Goal: Check status

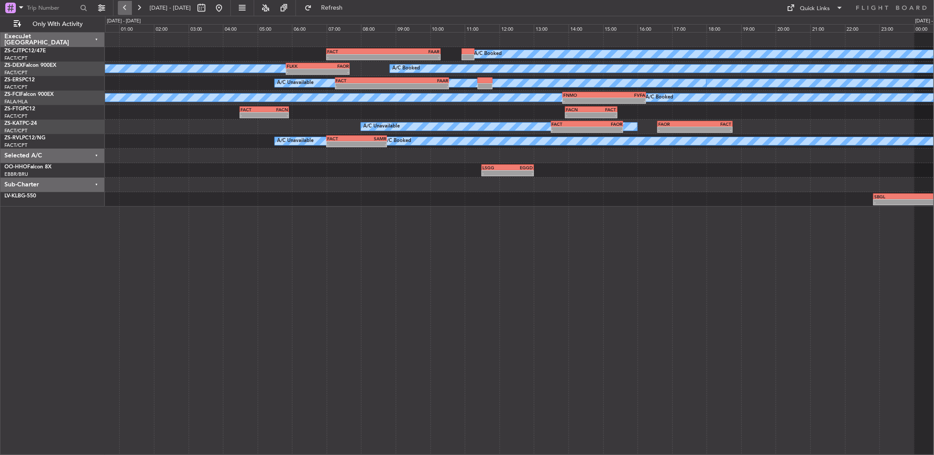
click at [128, 8] on button at bounding box center [125, 8] width 14 height 14
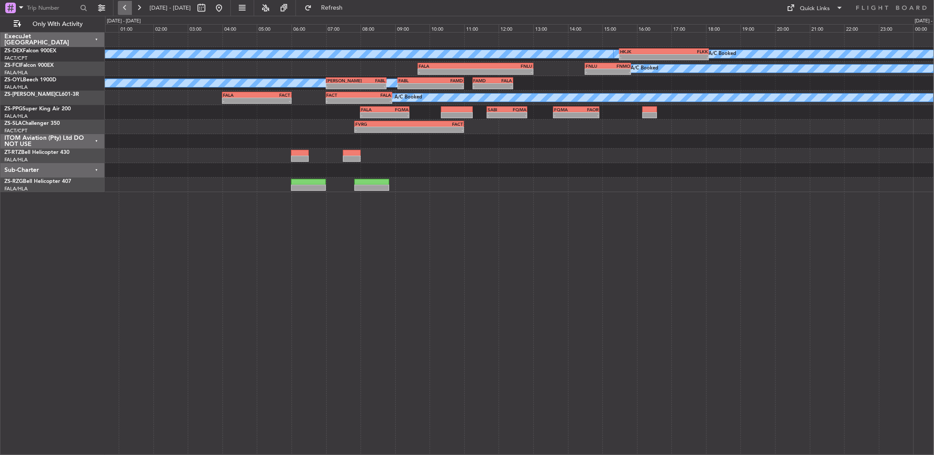
click at [129, 3] on button at bounding box center [125, 8] width 14 height 14
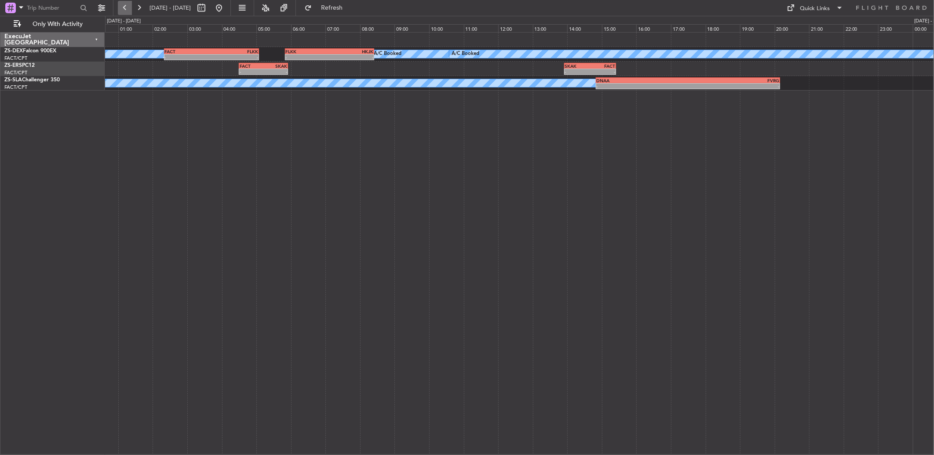
click at [129, 3] on button at bounding box center [125, 8] width 14 height 14
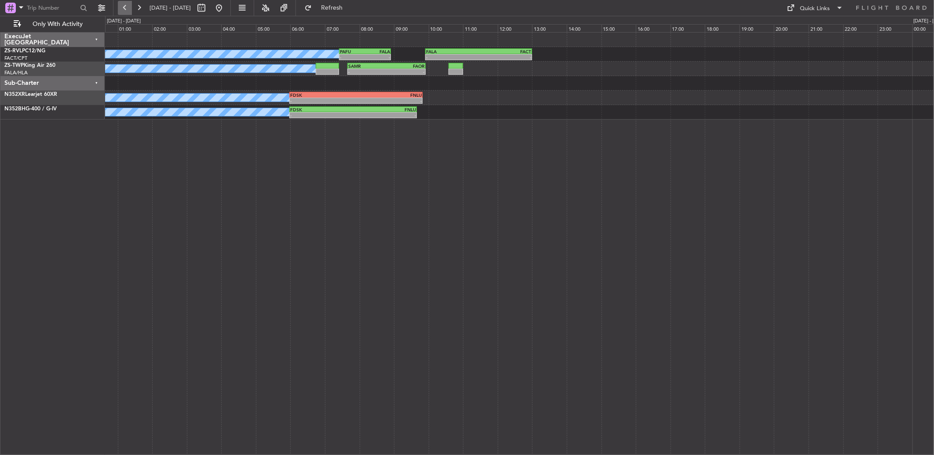
click at [129, 3] on button at bounding box center [125, 8] width 14 height 14
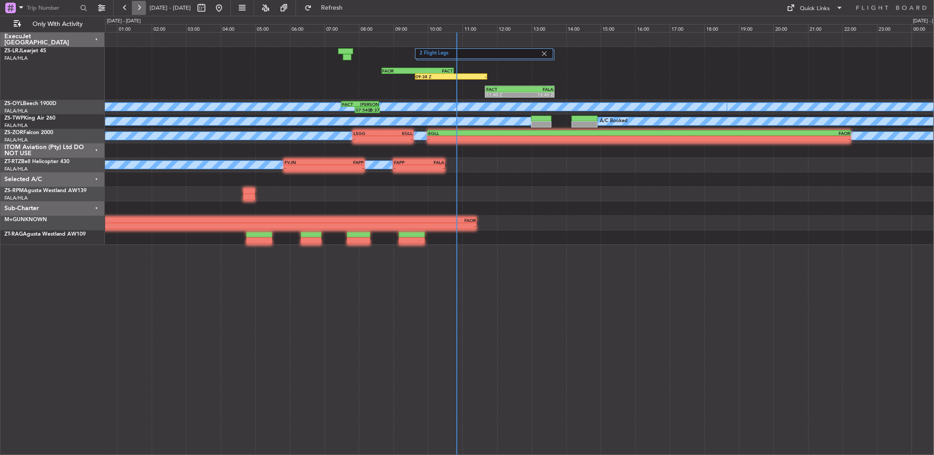
click at [143, 11] on button at bounding box center [139, 8] width 14 height 14
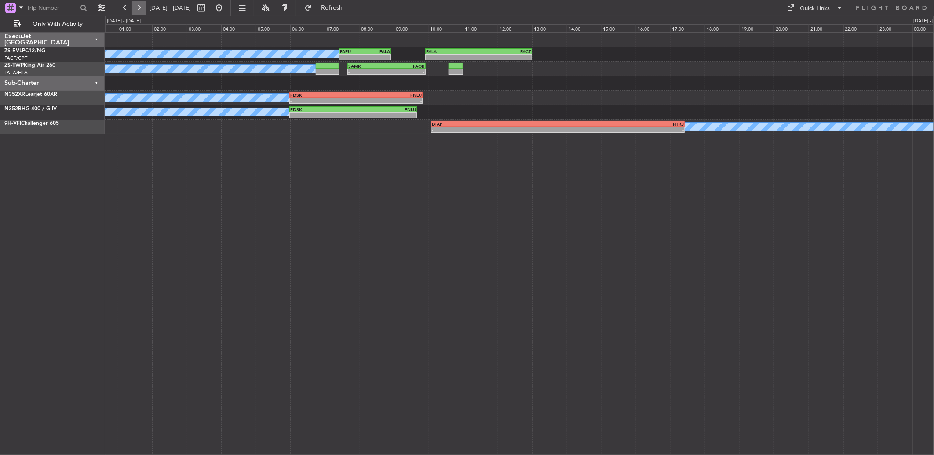
click at [141, 5] on button at bounding box center [139, 8] width 14 height 14
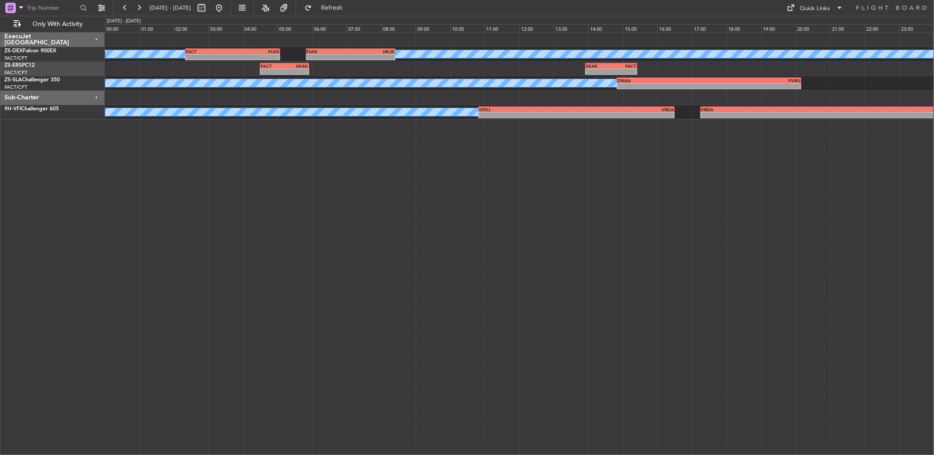
click at [210, 287] on div "A/C Booked - - FACT 02:20 Z FLKK 05:05 Z A/C Booked A/C Booked A/C Booked A/C B…" at bounding box center [519, 243] width 829 height 423
click at [124, 8] on button at bounding box center [125, 8] width 14 height 14
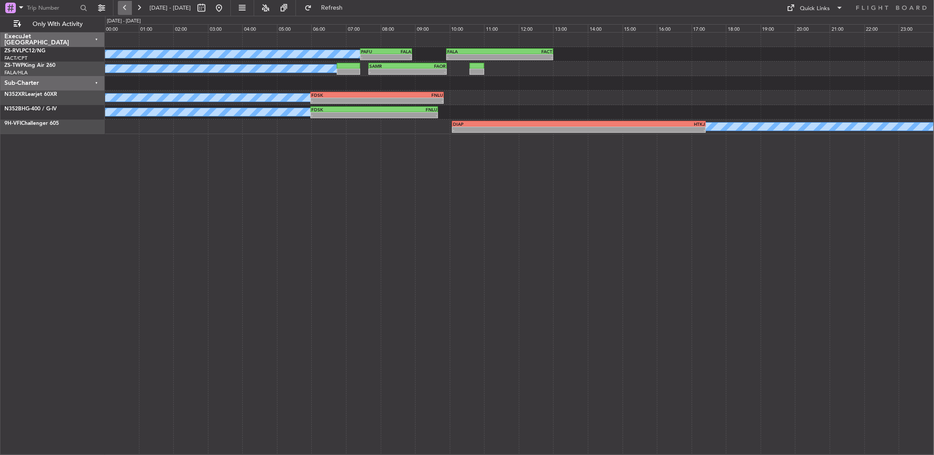
click at [122, 7] on button at bounding box center [125, 8] width 14 height 14
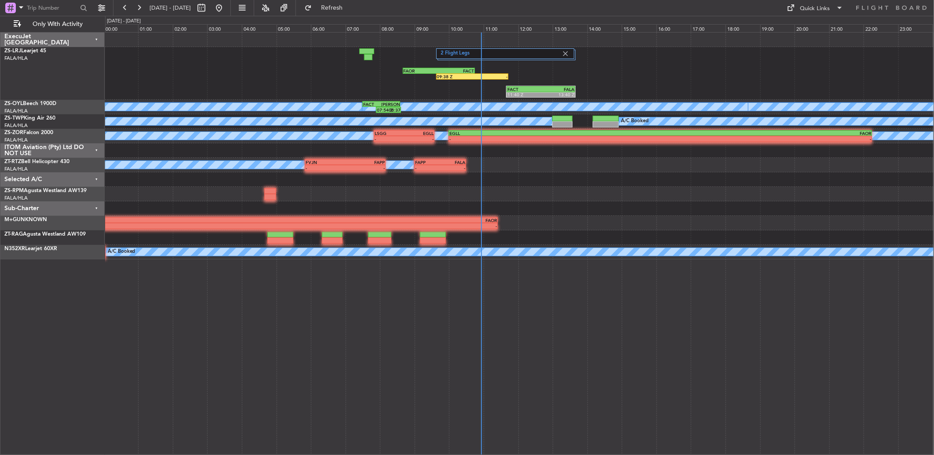
click at [147, 11] on span "[DATE] - [DATE]" at bounding box center [170, 8] width 48 height 14
click at [139, 11] on button at bounding box center [139, 8] width 14 height 14
